Goal: Navigation & Orientation: Find specific page/section

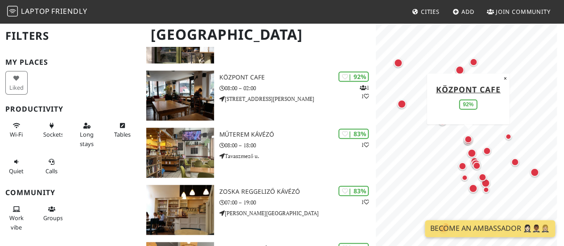
scroll to position [284, 0]
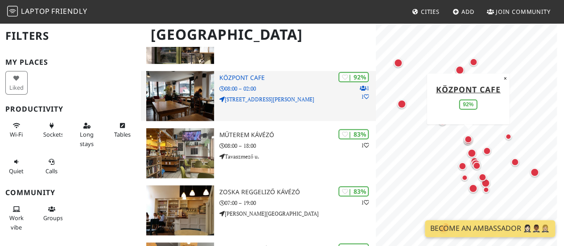
click at [251, 75] on h3 "Központ Cafe" at bounding box center [297, 78] width 156 height 8
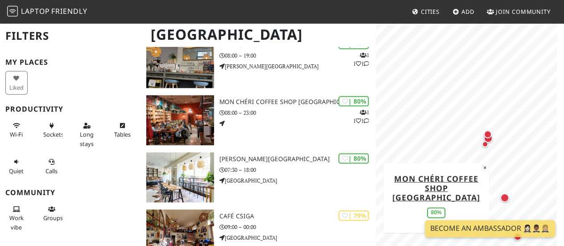
scroll to position [488, 0]
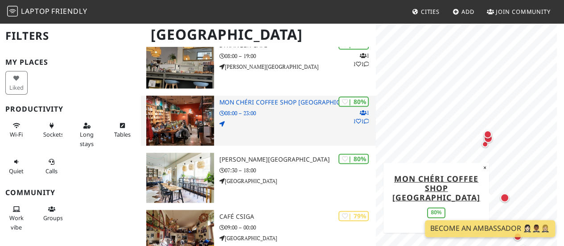
click at [263, 111] on p "08:00 – 23:00" at bounding box center [297, 113] width 156 height 8
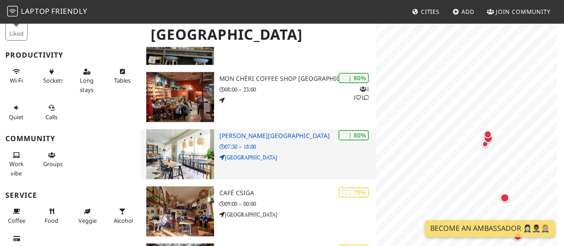
scroll to position [506, 0]
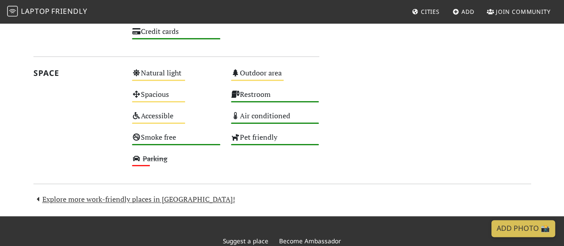
scroll to position [598, 0]
